Goal: Information Seeking & Learning: Understand process/instructions

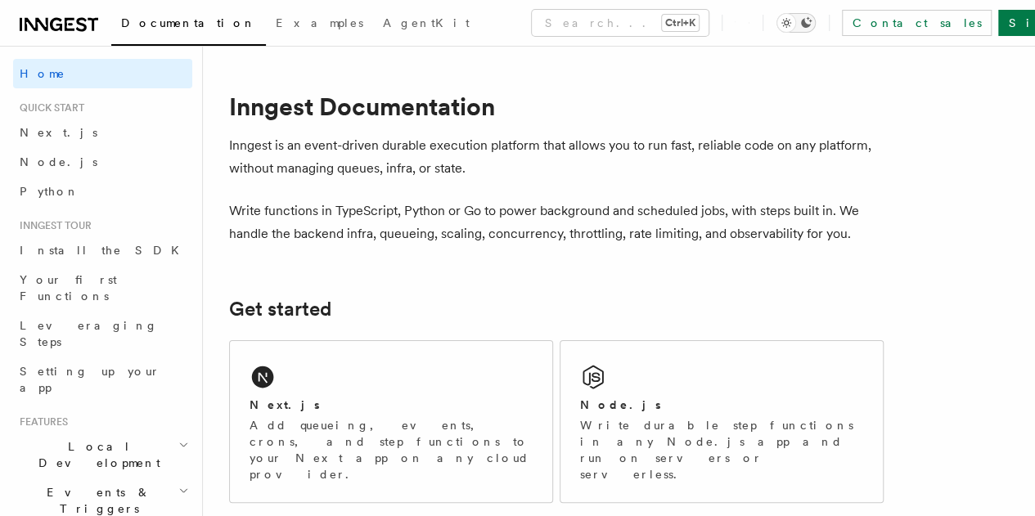
click at [812, 22] on icon "Toggle dark mode" at bounding box center [805, 22] width 13 height 13
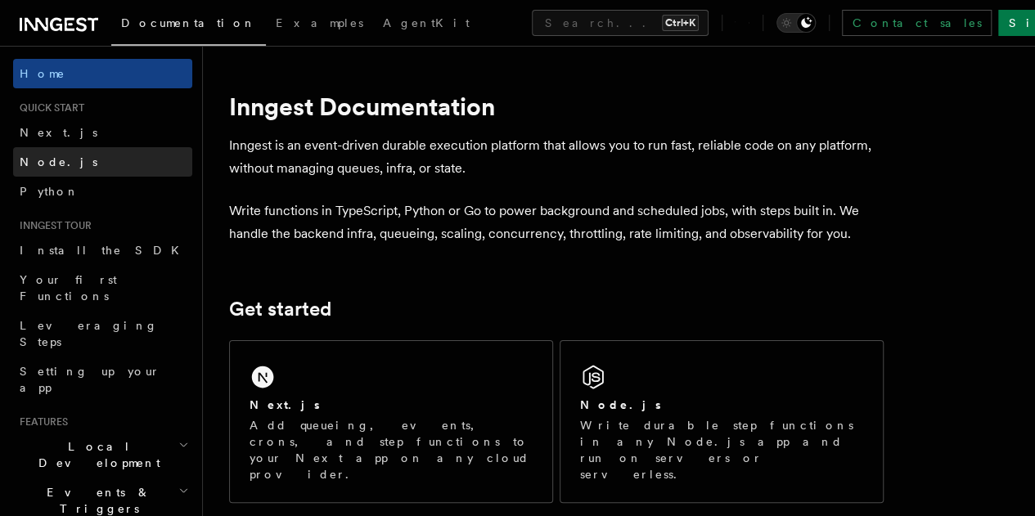
click at [114, 168] on link "Node.js" at bounding box center [102, 161] width 179 height 29
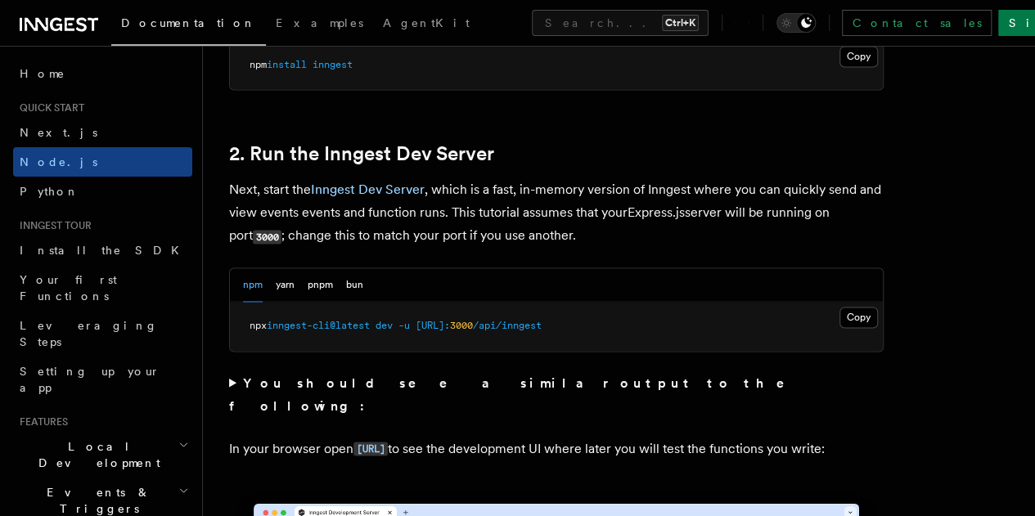
scroll to position [1227, 0]
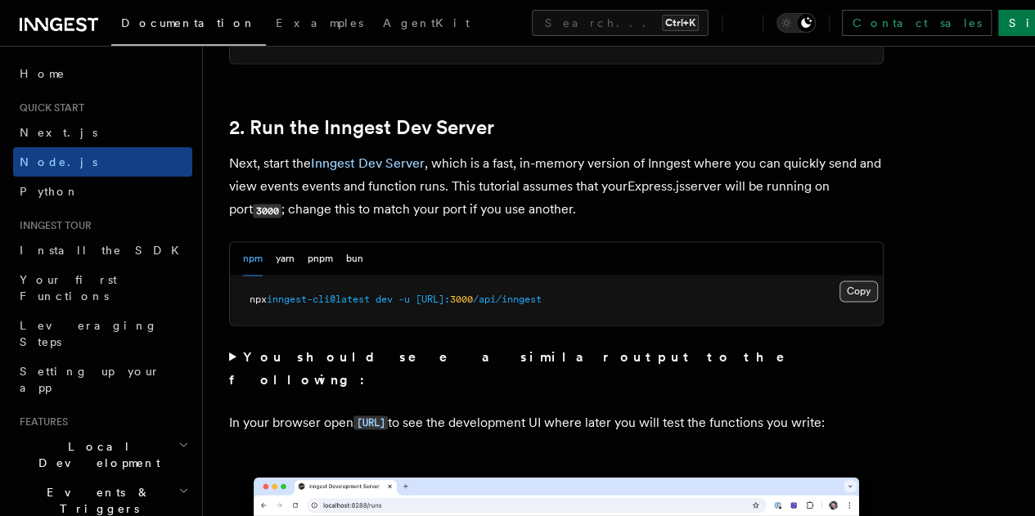
click at [839, 302] on button "Copy Copied" at bounding box center [858, 291] width 38 height 21
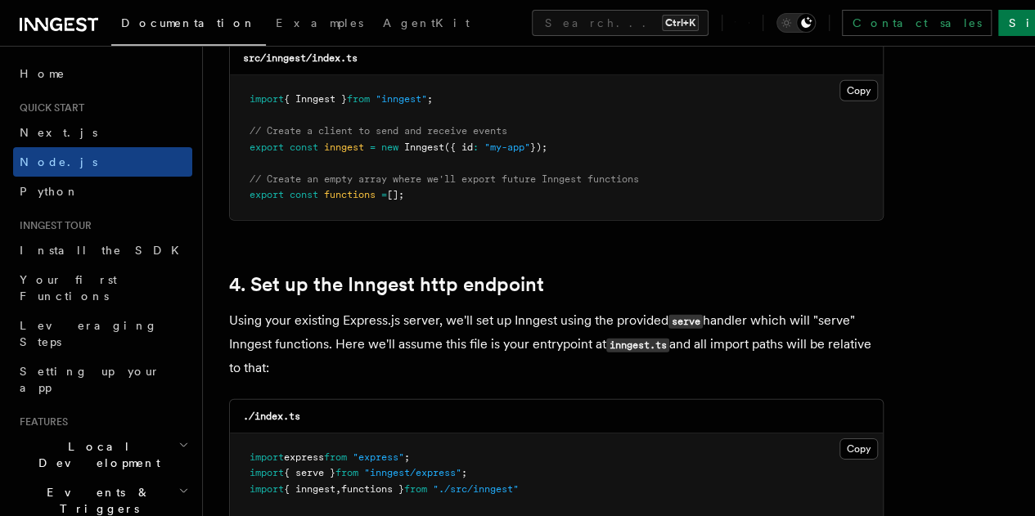
scroll to position [2290, 0]
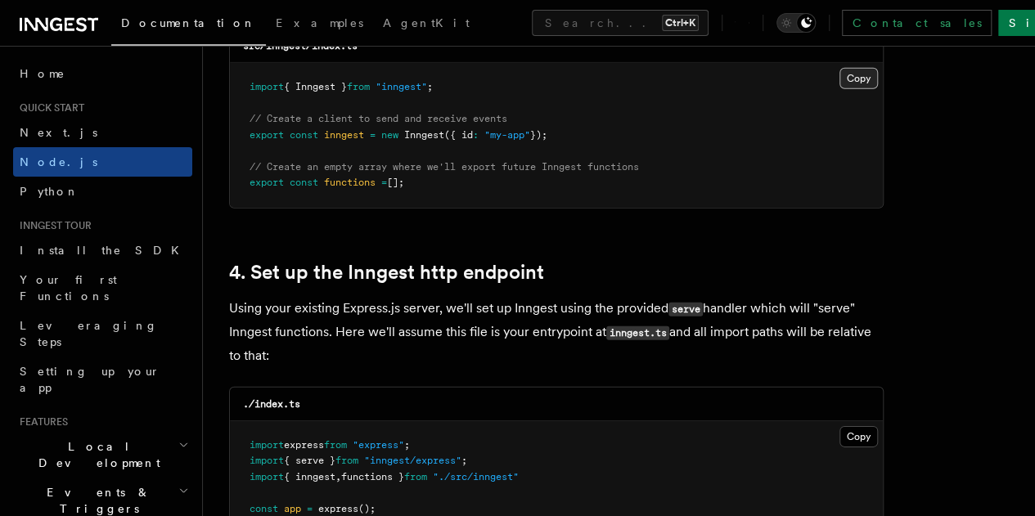
click at [839, 68] on button "Copy Copied" at bounding box center [858, 78] width 38 height 21
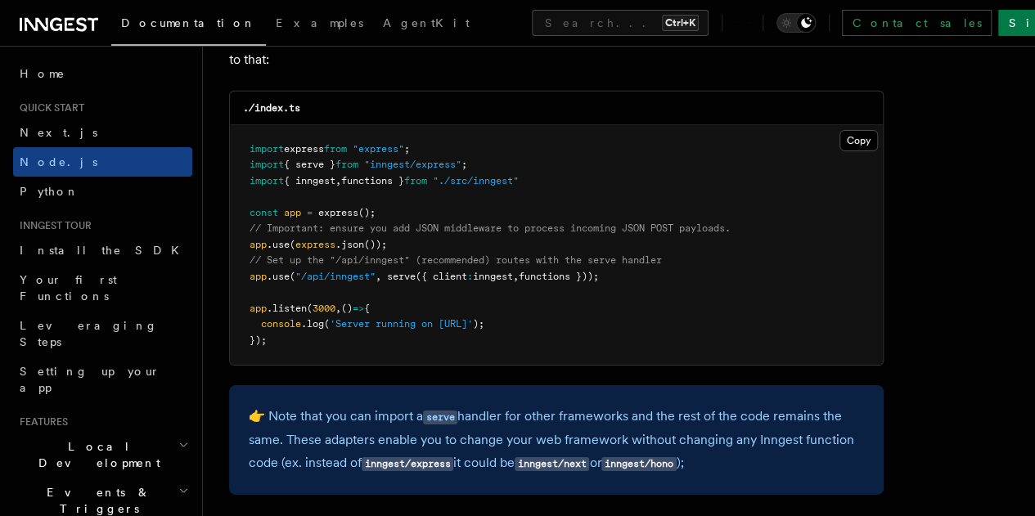
scroll to position [2617, 0]
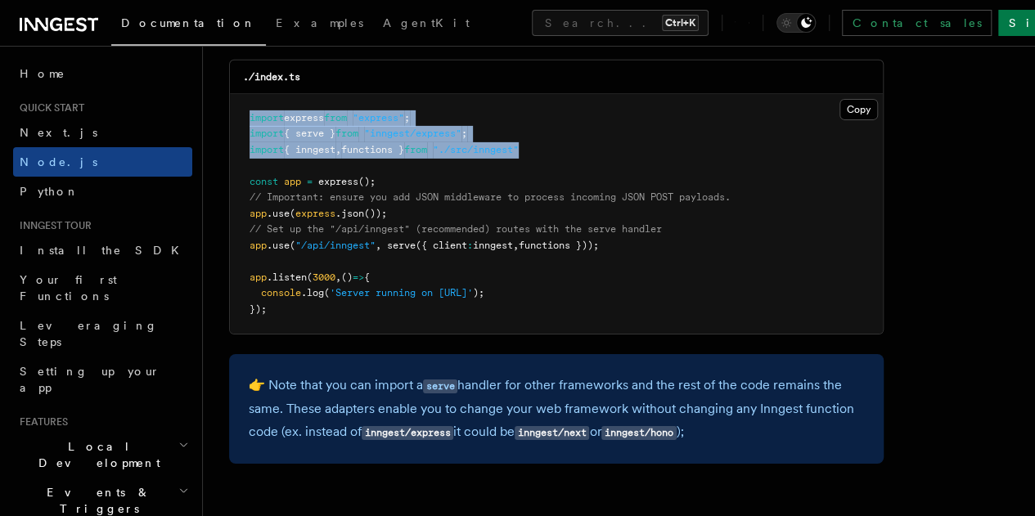
drag, startPoint x: 563, startPoint y: 137, endPoint x: 244, endPoint y: 104, distance: 320.6
click at [244, 104] on pre "import express from "express" ; import { serve } from "inngest/express" ; impor…" at bounding box center [556, 214] width 653 height 240
copy code "import express from "express" ; import { serve } from "inngest/express" ; impor…"
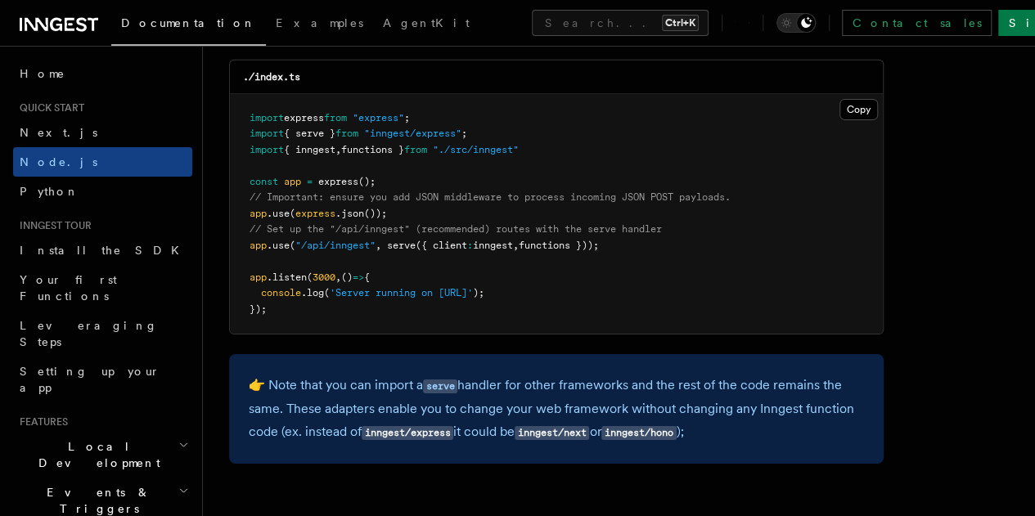
click at [441, 191] on span "// Important: ensure you add JSON middleware to process incoming JSON POST payl…" at bounding box center [489, 196] width 481 height 11
drag, startPoint x: 571, startPoint y: 125, endPoint x: 420, endPoint y: 139, distance: 151.9
click at [420, 139] on pre "import express from "express" ; import { serve } from "inngest/express" ; impor…" at bounding box center [556, 214] width 653 height 240
click at [521, 151] on pre "import express from "express" ; import { serve } from "inngest/express" ; impor…" at bounding box center [556, 214] width 653 height 240
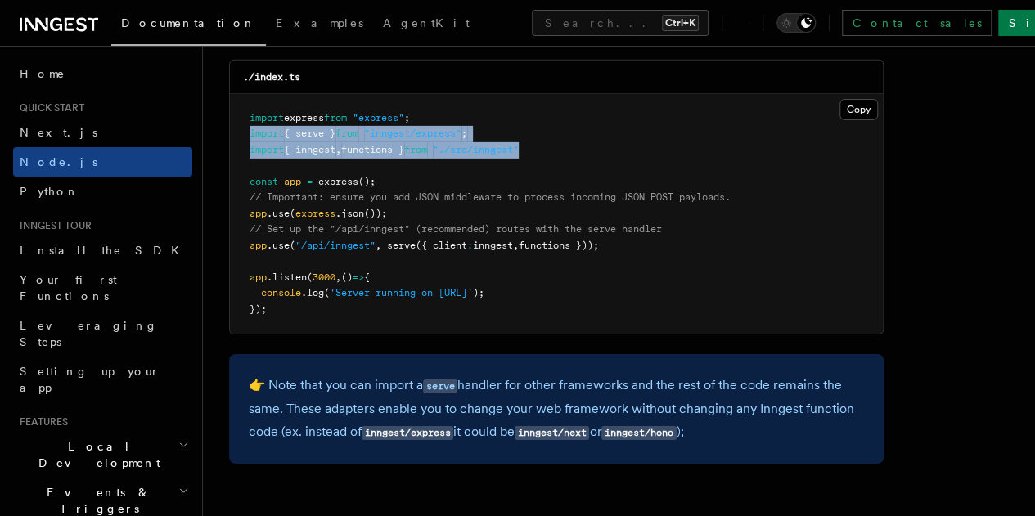
drag, startPoint x: 558, startPoint y: 133, endPoint x: 248, endPoint y: 119, distance: 310.3
click at [248, 119] on pre "import express from "express" ; import { serve } from "inngest/express" ; impor…" at bounding box center [556, 214] width 653 height 240
copy code "import { serve } from "inngest/express" ; import { inngest , functions } from "…"
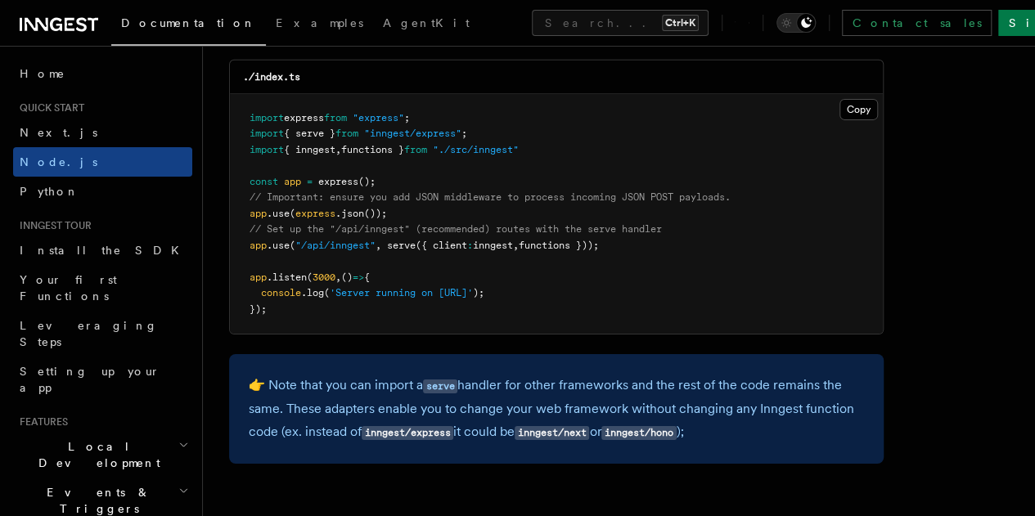
click at [452, 191] on span "// Important: ensure you add JSON middleware to process incoming JSON POST payl…" at bounding box center [489, 196] width 481 height 11
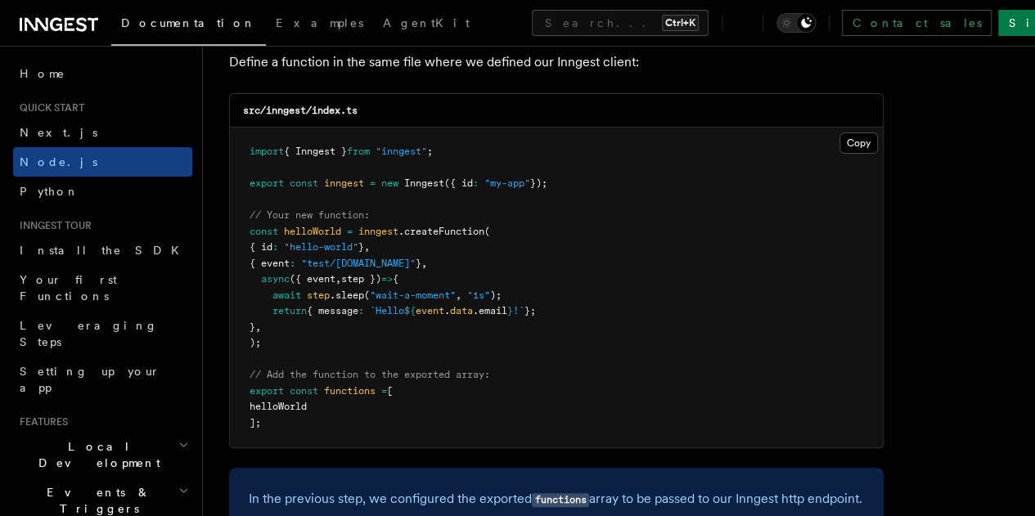
scroll to position [3353, 0]
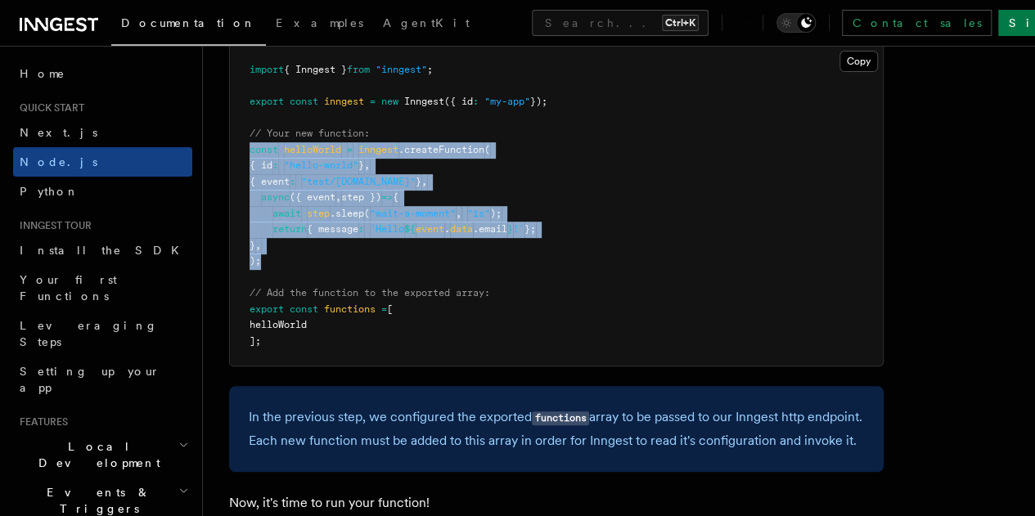
drag, startPoint x: 293, startPoint y: 294, endPoint x: 238, endPoint y: 186, distance: 121.1
click at [238, 186] on pre "import { Inngest } from "inngest" ; export const inngest = new Inngest ({ id : …" at bounding box center [556, 206] width 653 height 320
copy code "const helloWorld = inngest .createFunction ( { id : "hello-world" } , { event :…"
click at [490, 155] on span "(" at bounding box center [487, 149] width 6 height 11
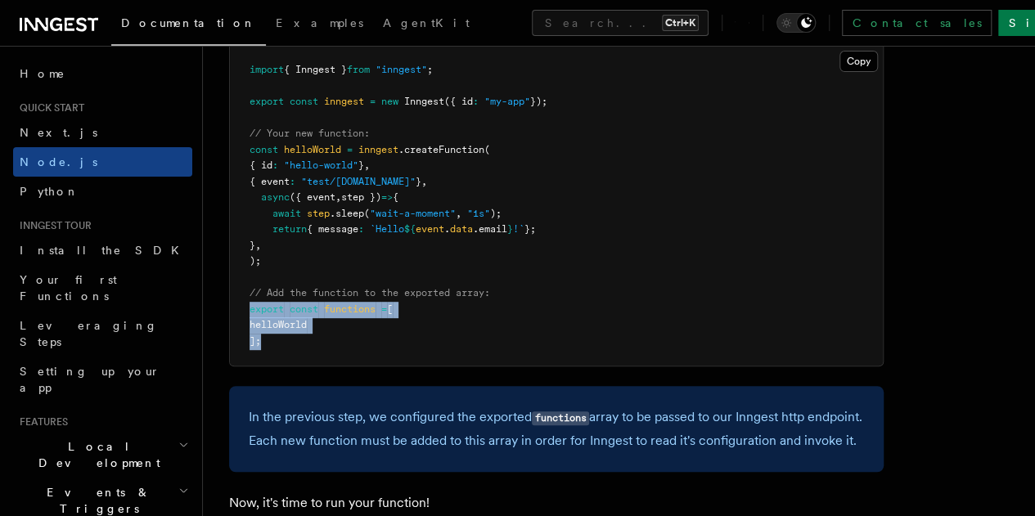
drag, startPoint x: 337, startPoint y: 383, endPoint x: 240, endPoint y: 340, distance: 105.5
click at [240, 340] on pre "import { Inngest } from "inngest" ; export const inngest = new Inngest ({ id : …" at bounding box center [556, 206] width 653 height 320
copy code "export const functions = [ helloWorld ];"
